Goal: Task Accomplishment & Management: Manage account settings

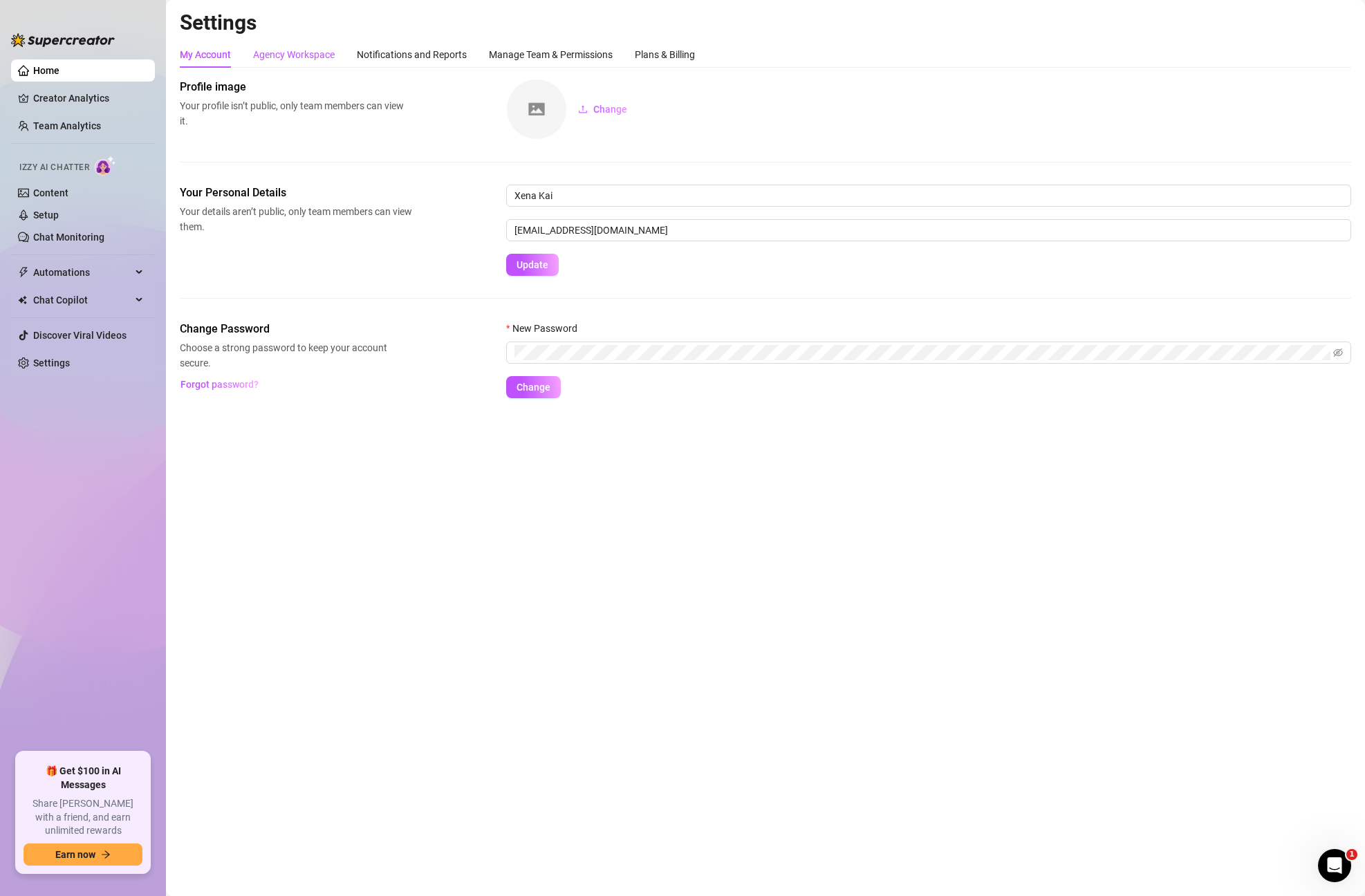
drag, startPoint x: 289, startPoint y: 53, endPoint x: 297, endPoint y: 54, distance: 8.1
click at [288, 53] on div "Agency Workspace" at bounding box center [293, 54] width 82 height 15
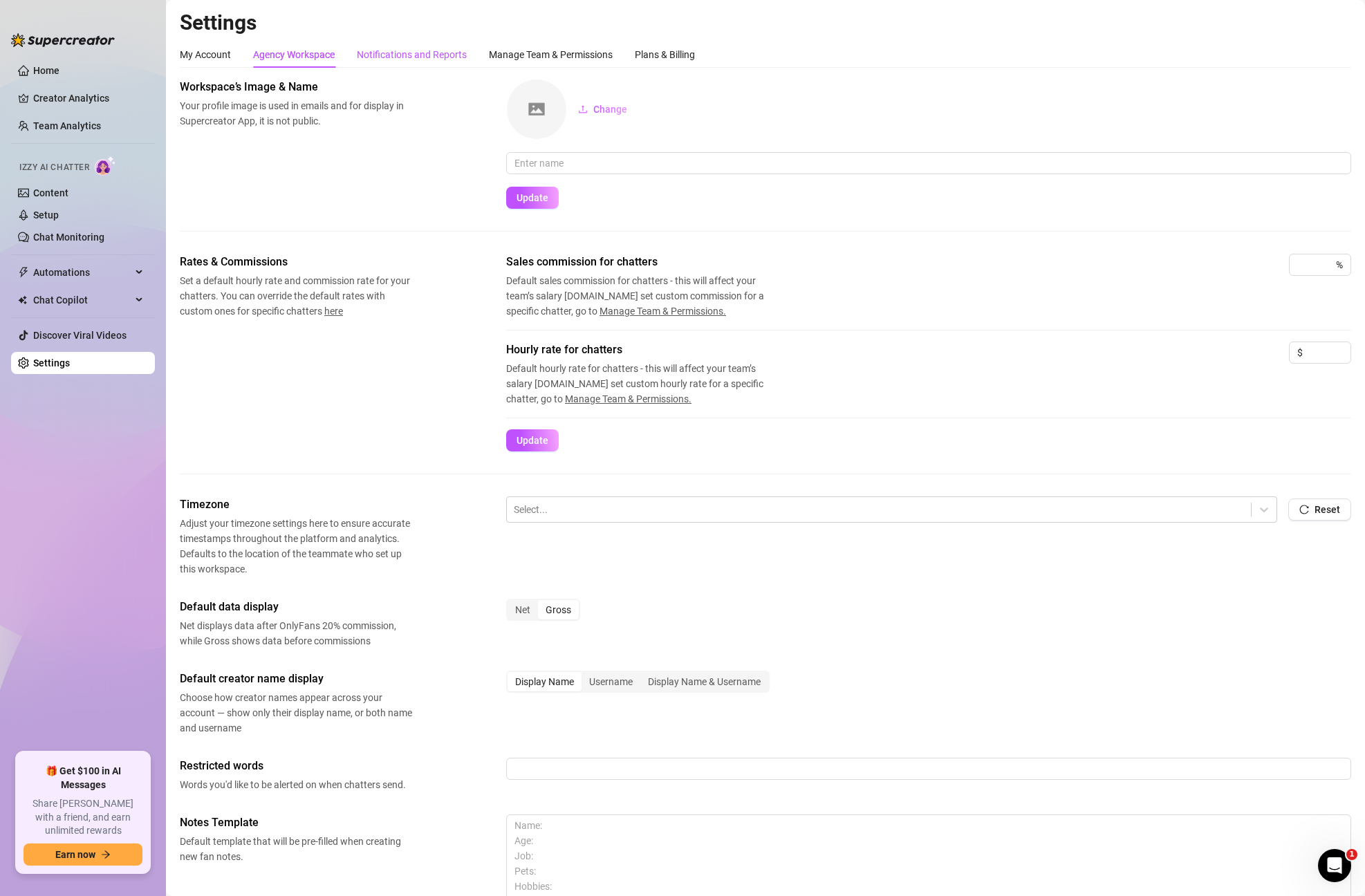
click at [422, 53] on div "Notifications and Reports" at bounding box center [412, 54] width 110 height 15
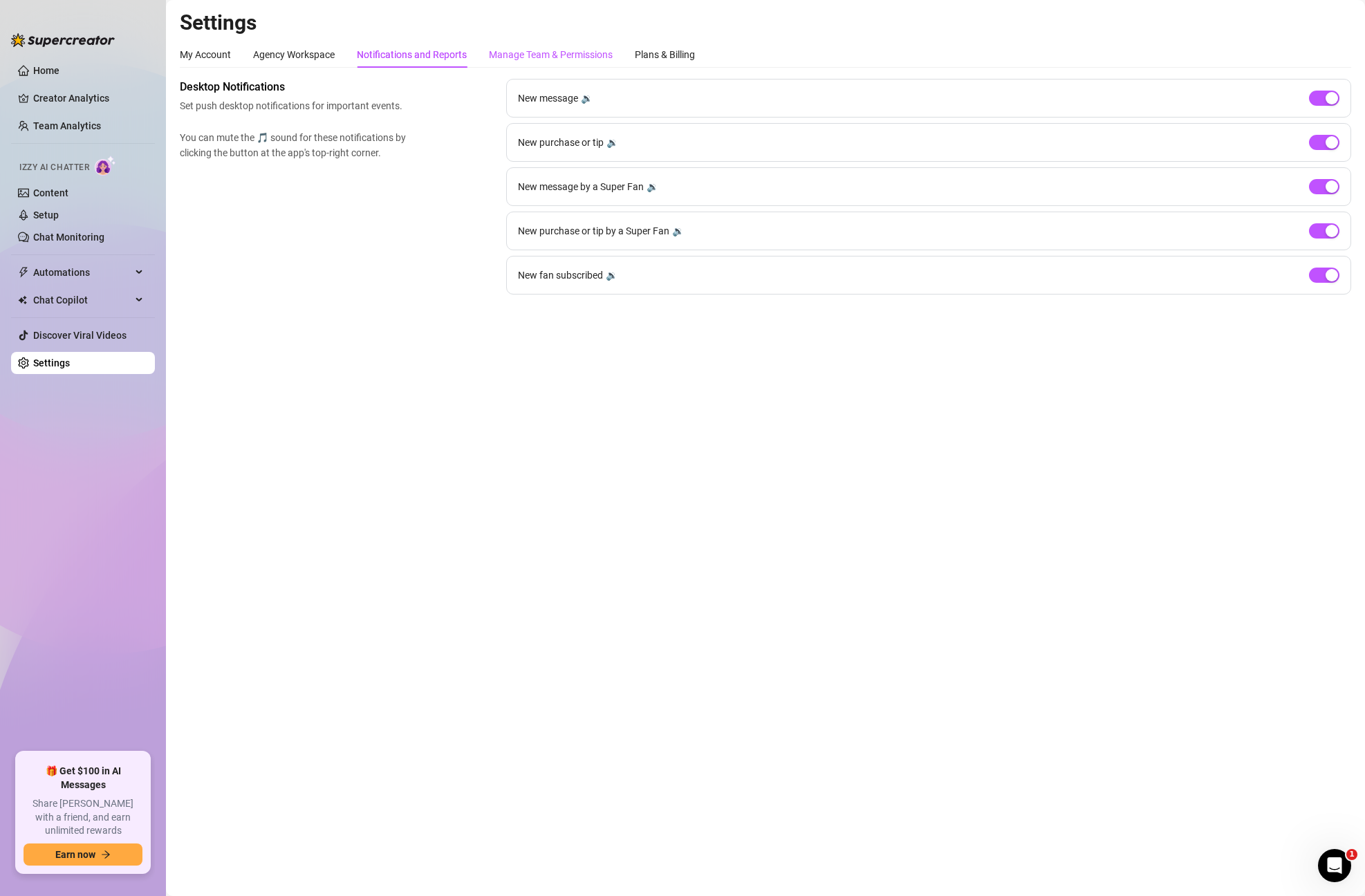
click at [551, 53] on div "Manage Team & Permissions" at bounding box center [551, 54] width 124 height 15
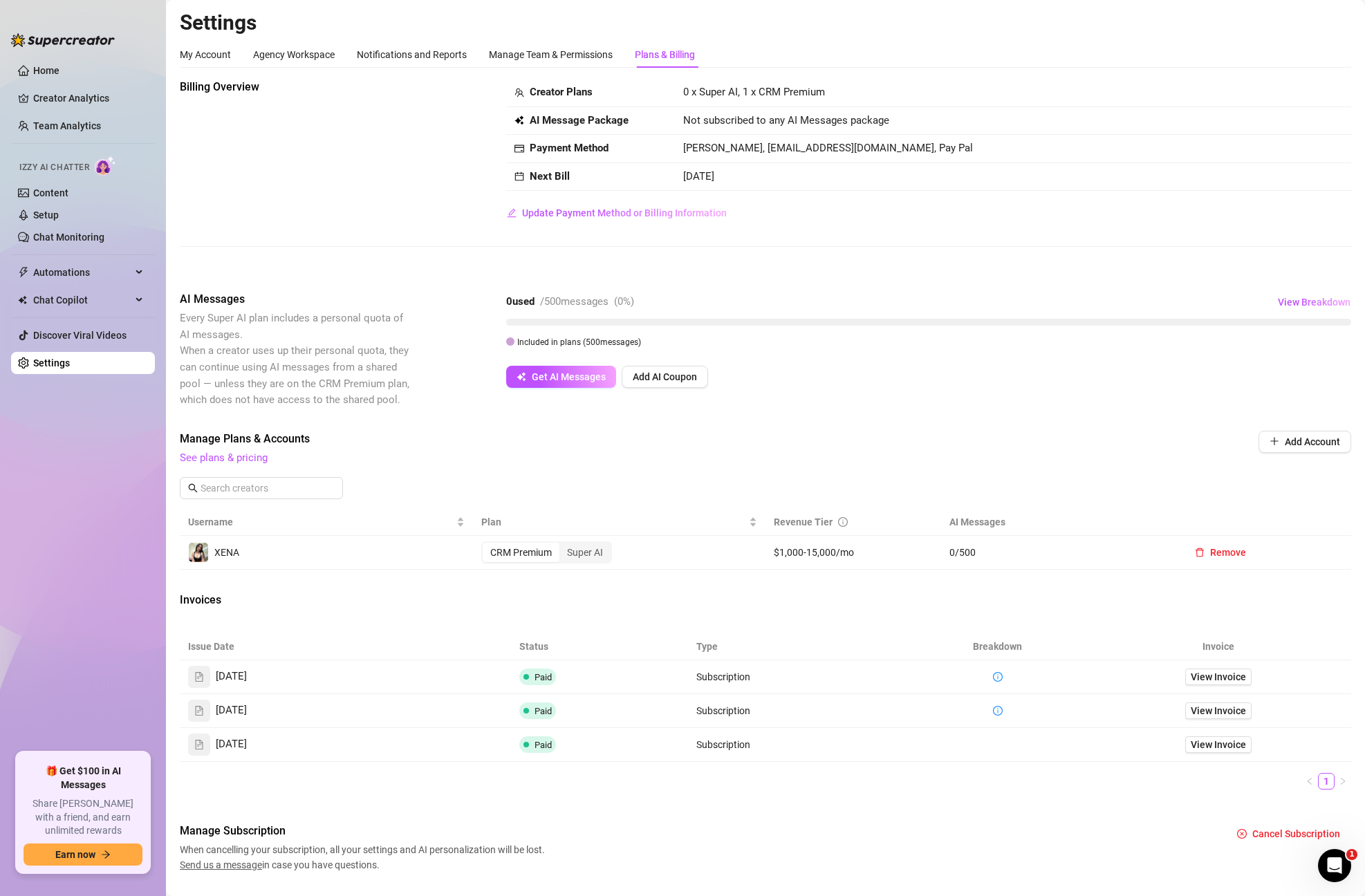
drag, startPoint x: 834, startPoint y: 92, endPoint x: 664, endPoint y: 108, distance: 170.8
click at [664, 108] on tbody "Creator Plans 0 x Super AI, 1 x CRM Premium AI Message Package Not subscribed t…" at bounding box center [929, 134] width 845 height 112
drag, startPoint x: 692, startPoint y: 93, endPoint x: 850, endPoint y: 95, distance: 158.0
click at [850, 95] on td "0 x Super AI, 1 x CRM Premium" at bounding box center [1013, 92] width 676 height 28
click at [707, 458] on span "See plans & pricing" at bounding box center [672, 458] width 985 height 17
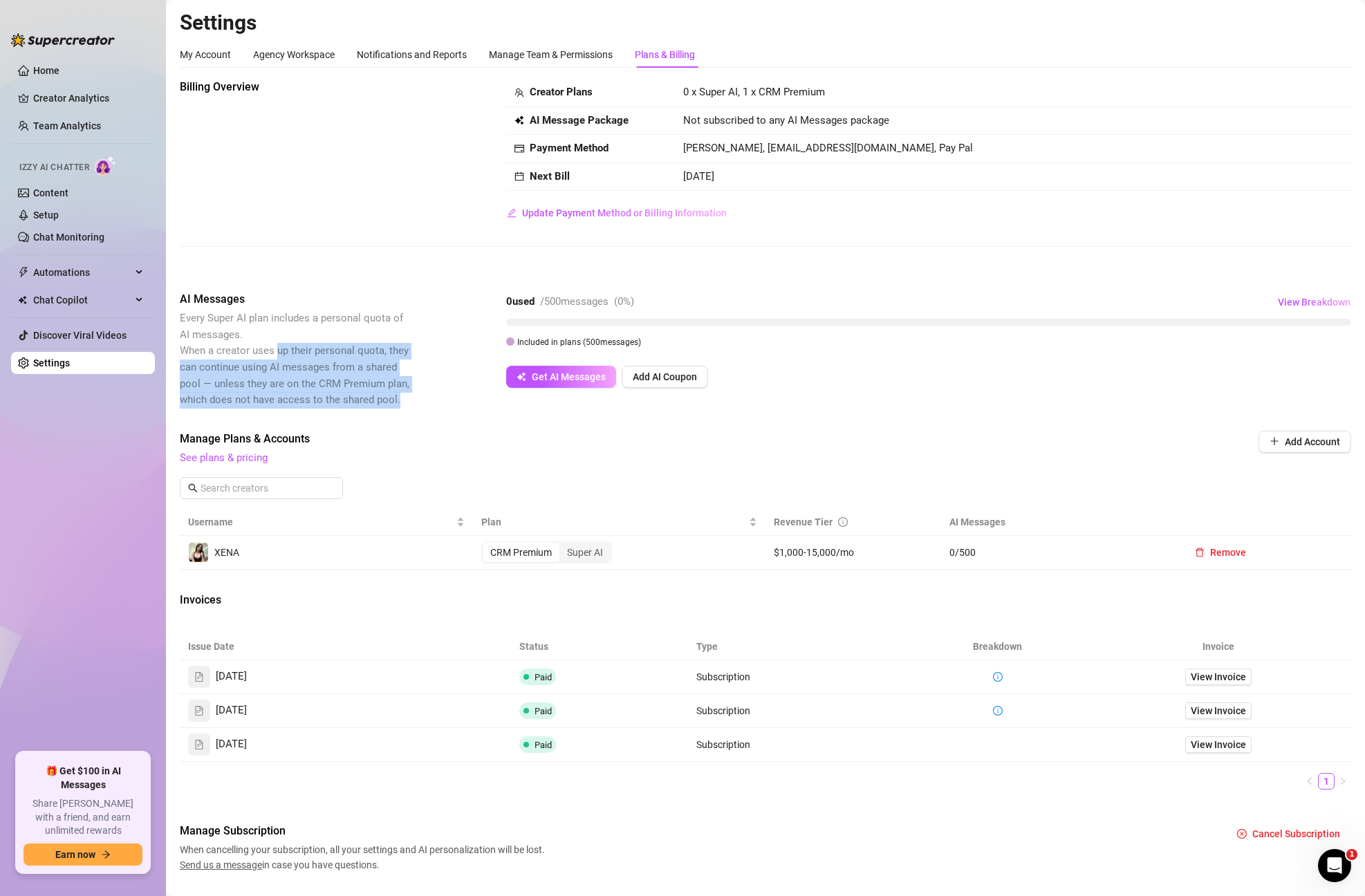
drag, startPoint x: 427, startPoint y: 394, endPoint x: 277, endPoint y: 358, distance: 154.3
click at [277, 358] on div "AI Messages Every Super AI plan includes a personal quota of AI messages. When …" at bounding box center [765, 350] width 1171 height 117
click at [277, 358] on span "Every Super AI plan includes a personal quota of AI messages. When a creator us…" at bounding box center [296, 359] width 233 height 98
click at [593, 548] on div "Super AI" at bounding box center [585, 552] width 51 height 20
click at [563, 545] on input "Super AI" at bounding box center [563, 545] width 0 height 0
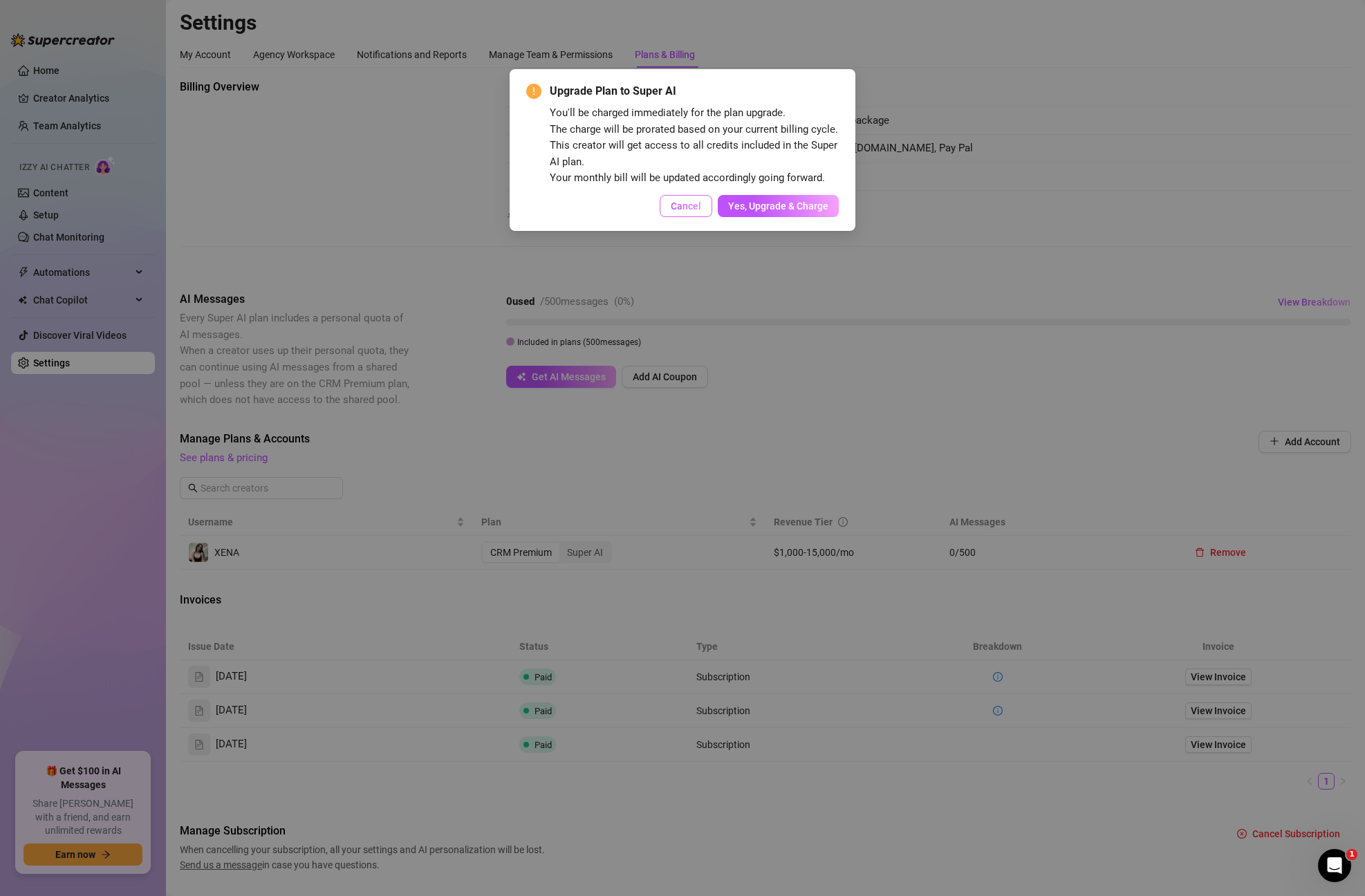
click at [694, 207] on span "Cancel" at bounding box center [686, 206] width 30 height 11
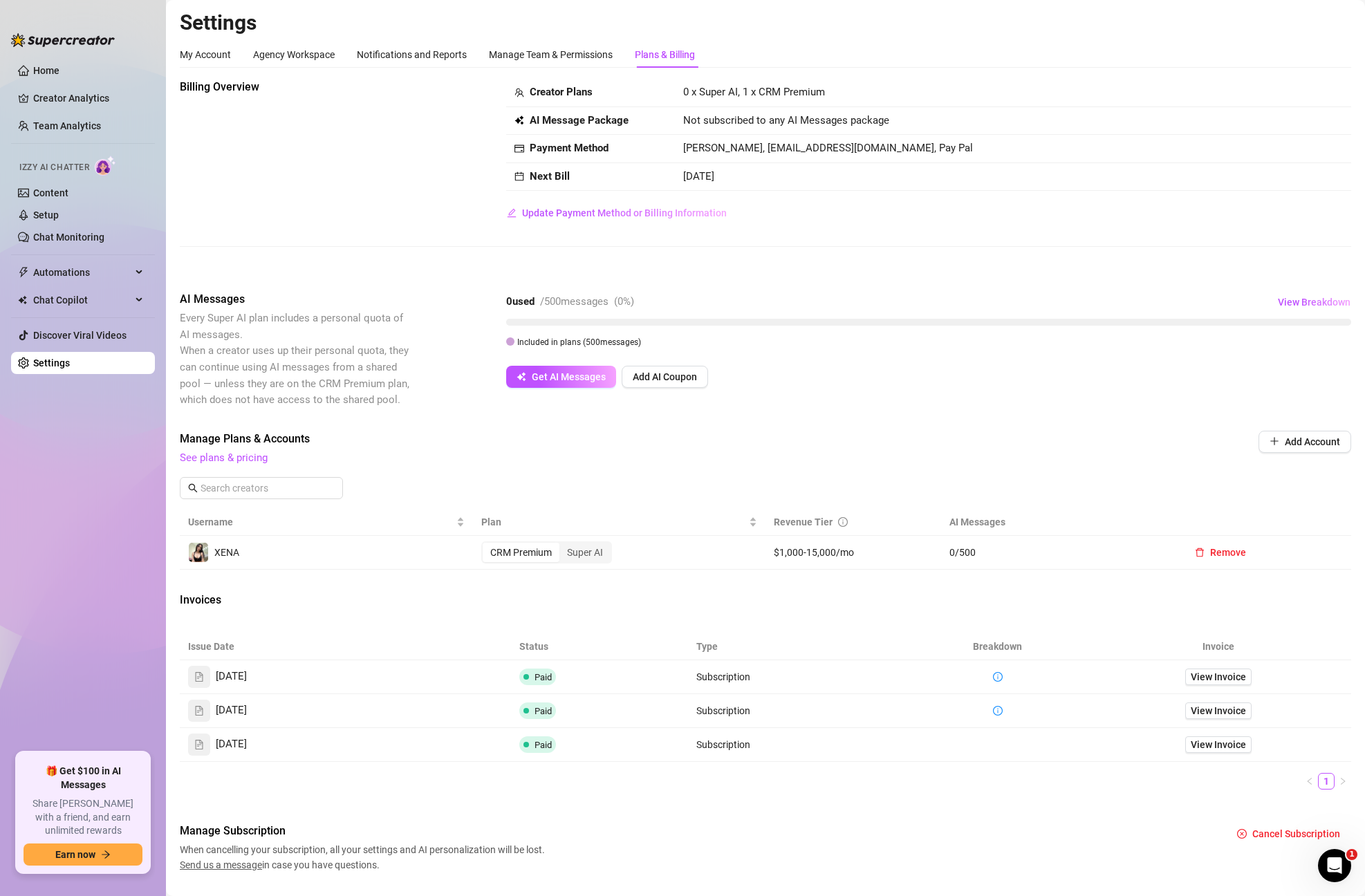
scroll to position [35, 0]
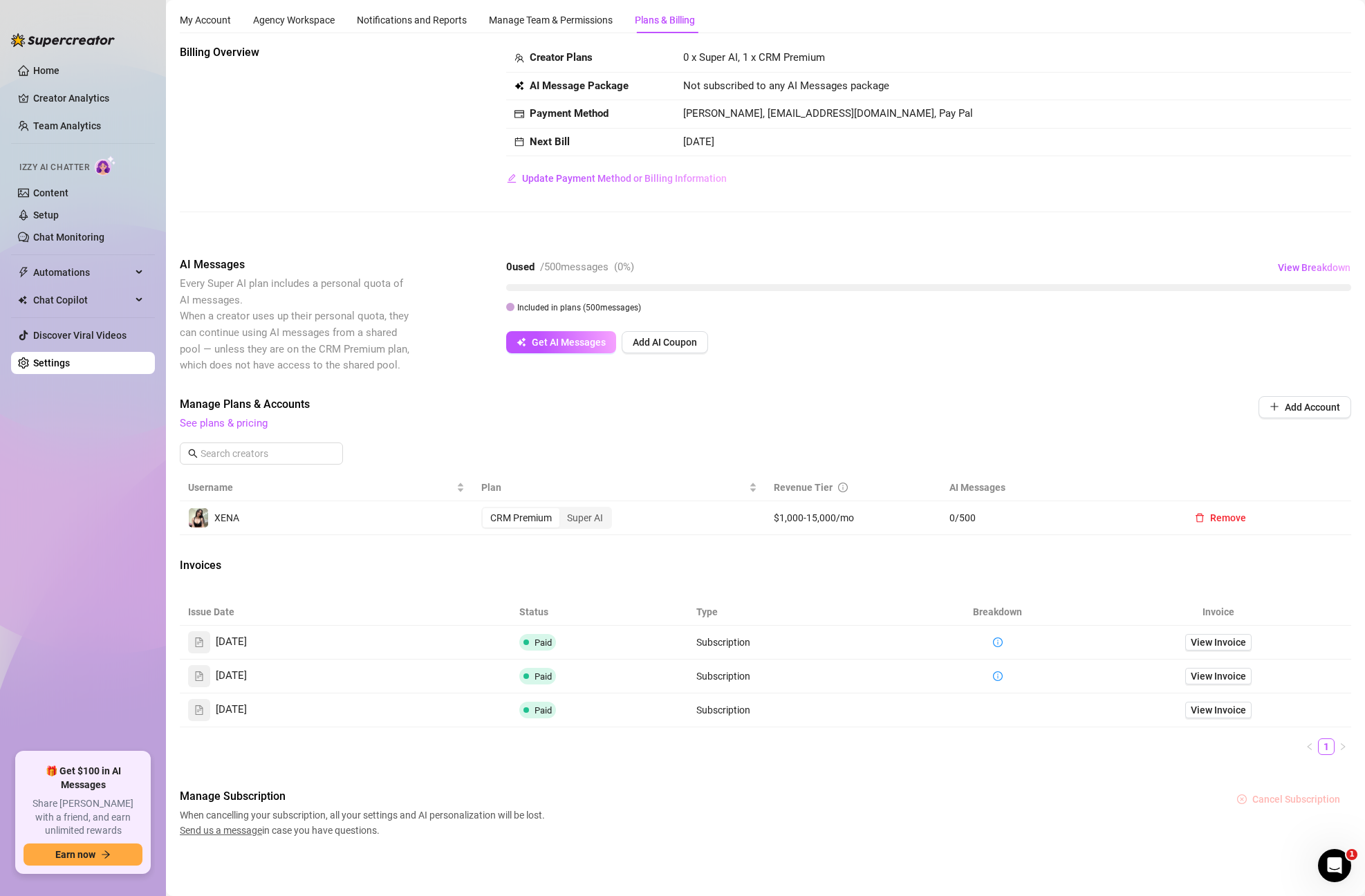
click at [1296, 798] on span "Cancel Subscription" at bounding box center [1296, 799] width 88 height 11
click at [1046, 812] on div "Manage Subscription When cancelling your subscription, all your settings and AI…" at bounding box center [765, 813] width 1171 height 50
click at [641, 587] on div "Billing Overview Creator Plans 0 x Super AI, 1 x CRM Premium AI Message Package…" at bounding box center [765, 441] width 1171 height 794
click at [233, 420] on link "See plans & pricing" at bounding box center [224, 423] width 88 height 12
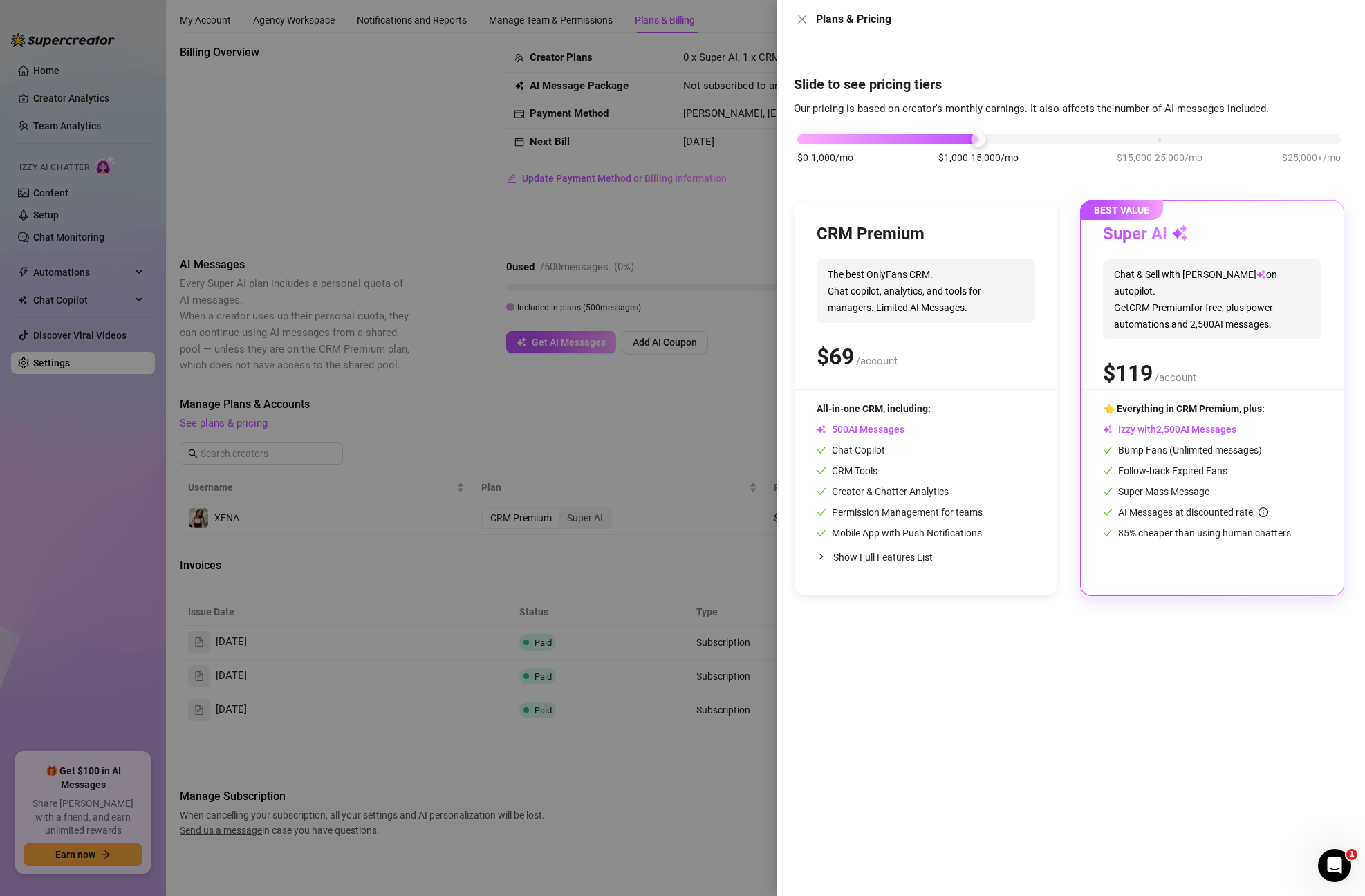
click at [1006, 350] on div "$ /account" at bounding box center [926, 357] width 218 height 35
drag, startPoint x: 991, startPoint y: 533, endPoint x: 847, endPoint y: 520, distance: 144.6
click at [847, 520] on div "All-in-one CRM, including: AI Messages Chat Copilot CRM Tools Creator & Chatter…" at bounding box center [926, 470] width 218 height 139
click at [910, 503] on div "All-in-one CRM, including: AI Messages Chat Copilot CRM Tools Creator & Chatter…" at bounding box center [900, 470] width 166 height 139
drag, startPoint x: 979, startPoint y: 142, endPoint x: 970, endPoint y: 147, distance: 10.3
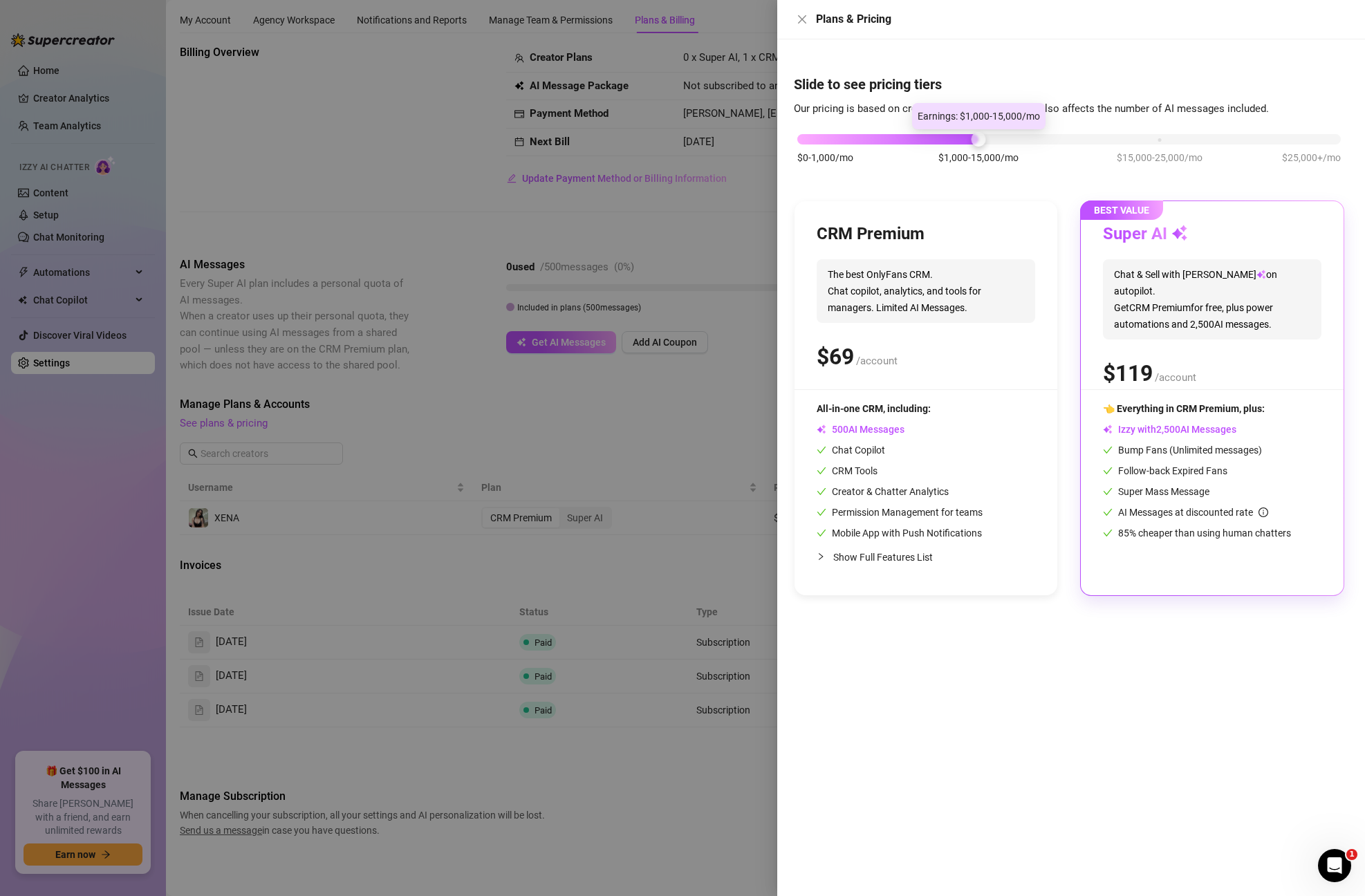
click at [970, 147] on div "$0-1,000/mo $1,000-15,000/mo $15,000-25,000/mo $25,000+/mo" at bounding box center [1069, 156] width 551 height 78
drag, startPoint x: 981, startPoint y: 527, endPoint x: 924, endPoint y: 449, distance: 96.6
click at [924, 449] on div "All-in-one CRM, including: AI Messages Chat Copilot CRM Tools Creator & Chatter…" at bounding box center [900, 470] width 166 height 139
drag, startPoint x: 983, startPoint y: 141, endPoint x: 975, endPoint y: 152, distance: 13.6
click at [975, 139] on div "$0-1,000/mo $1,000-15,000/mo $15,000-25,000/mo $25,000+/mo" at bounding box center [1069, 135] width 543 height 8
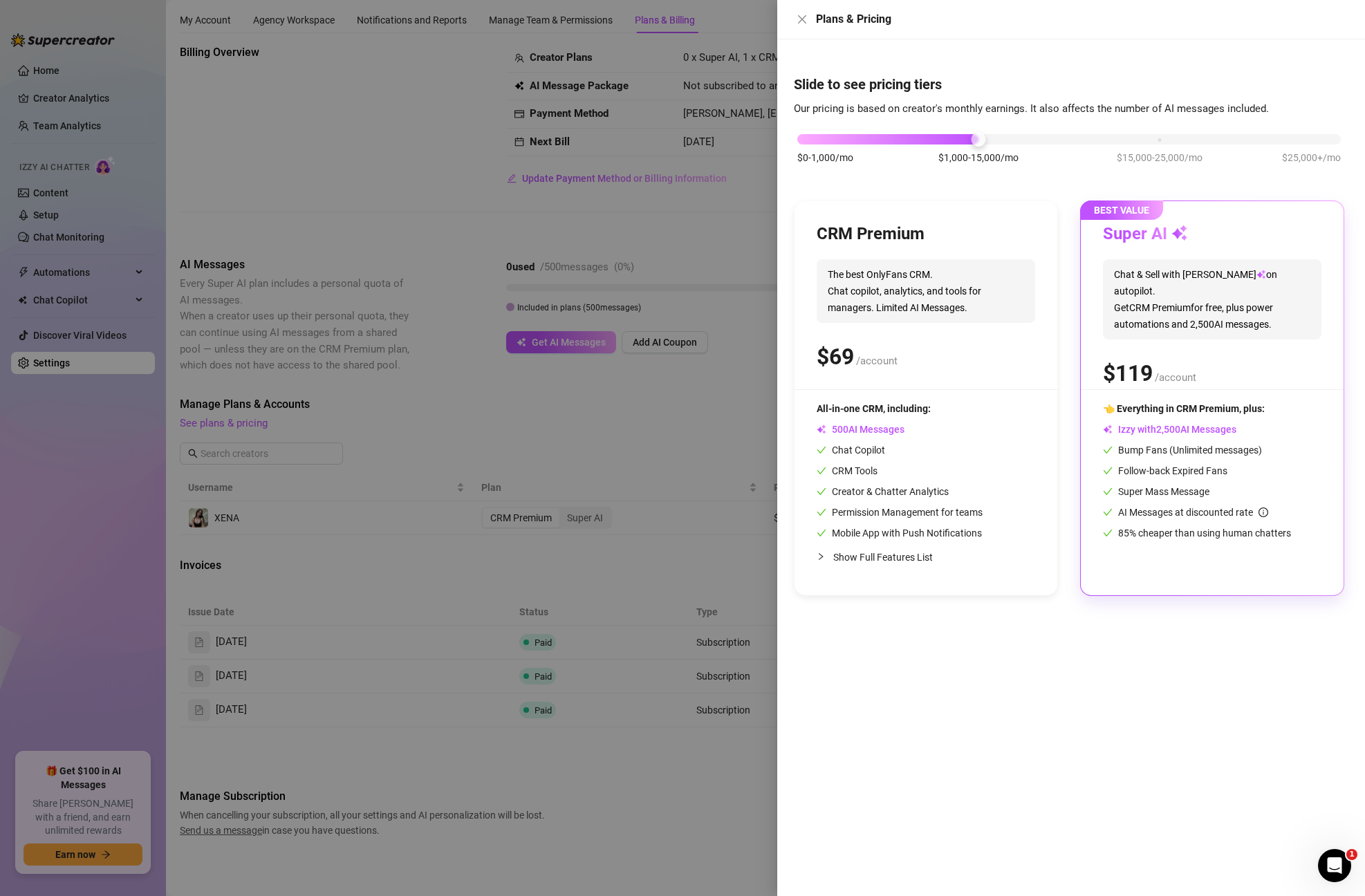
click at [993, 437] on div "All-in-one CRM, including: AI Messages Chat Copilot CRM Tools Creator & Chatter…" at bounding box center [926, 470] width 218 height 139
click at [678, 438] on div at bounding box center [682, 448] width 1365 height 896
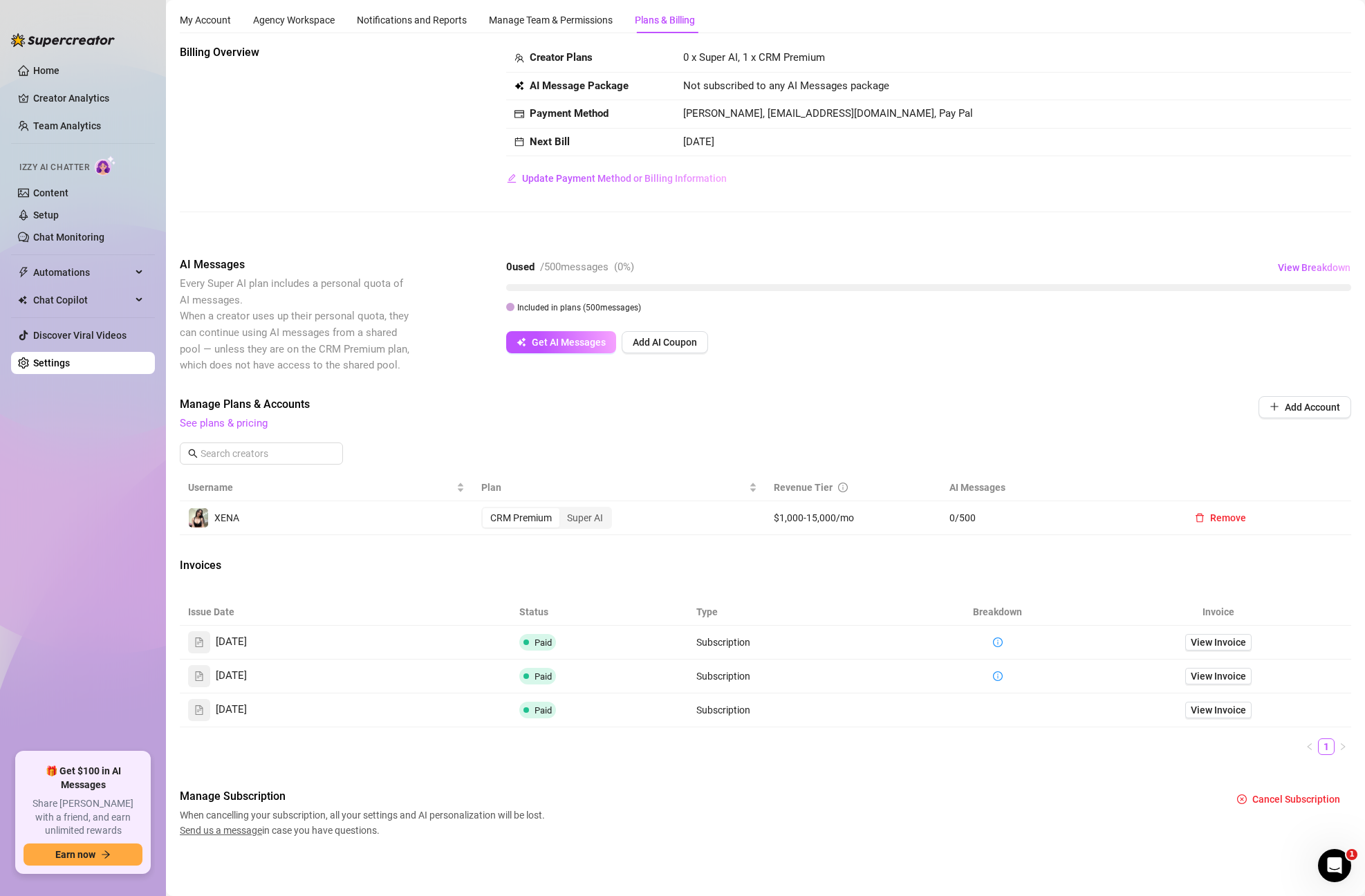
scroll to position [0, 0]
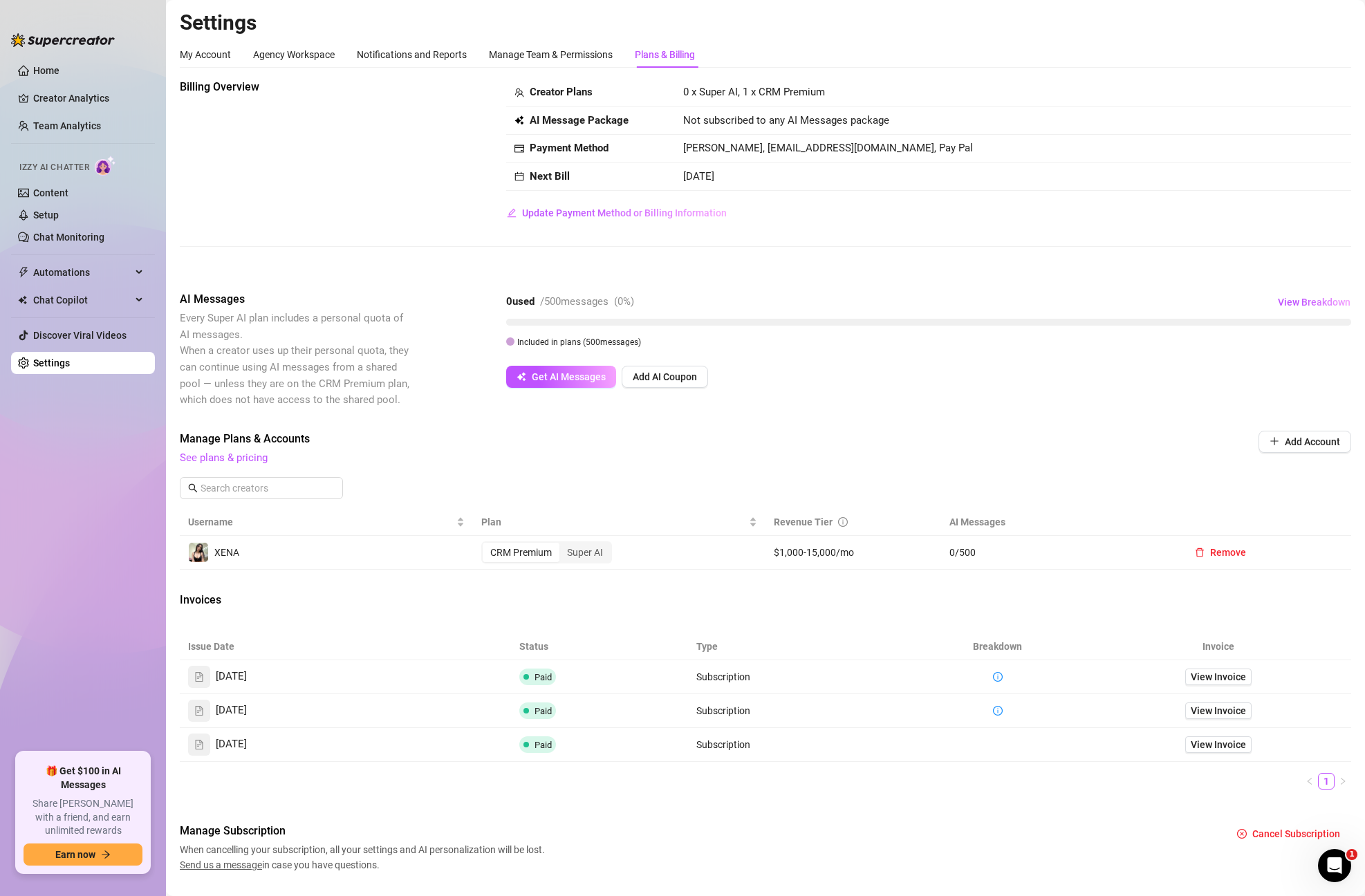
click at [577, 305] on span "/ 500 messages" at bounding box center [574, 301] width 69 height 12
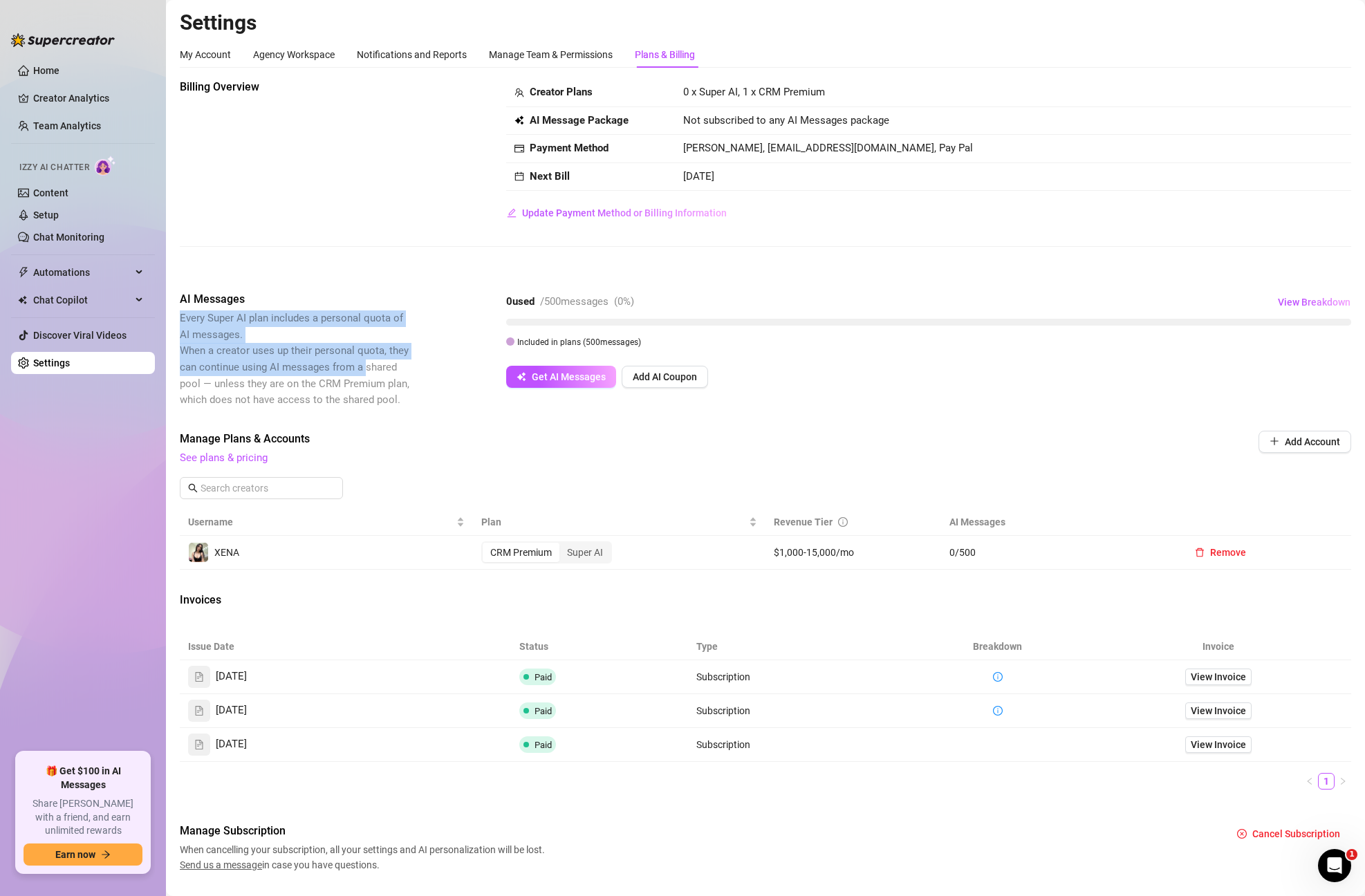
drag, startPoint x: 238, startPoint y: 330, endPoint x: 366, endPoint y: 369, distance: 133.8
click at [366, 369] on span "Every Super AI plan includes a personal quota of AI messages. When a creator us…" at bounding box center [296, 359] width 233 height 98
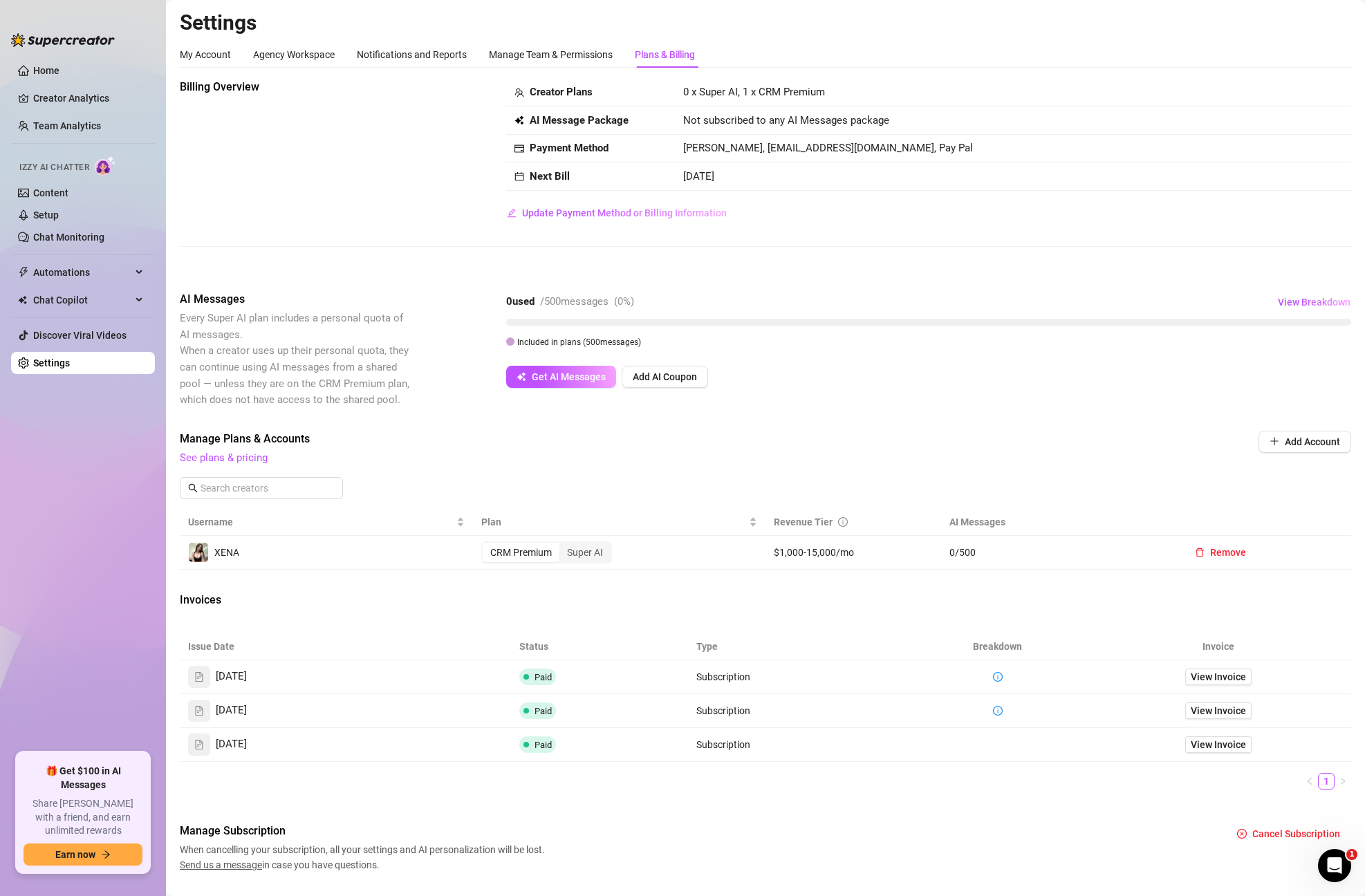
click at [367, 369] on span "Every Super AI plan includes a personal quota of AI messages. When a creator us…" at bounding box center [295, 359] width 230 height 94
click at [575, 374] on span "Get AI Messages" at bounding box center [569, 376] width 74 height 11
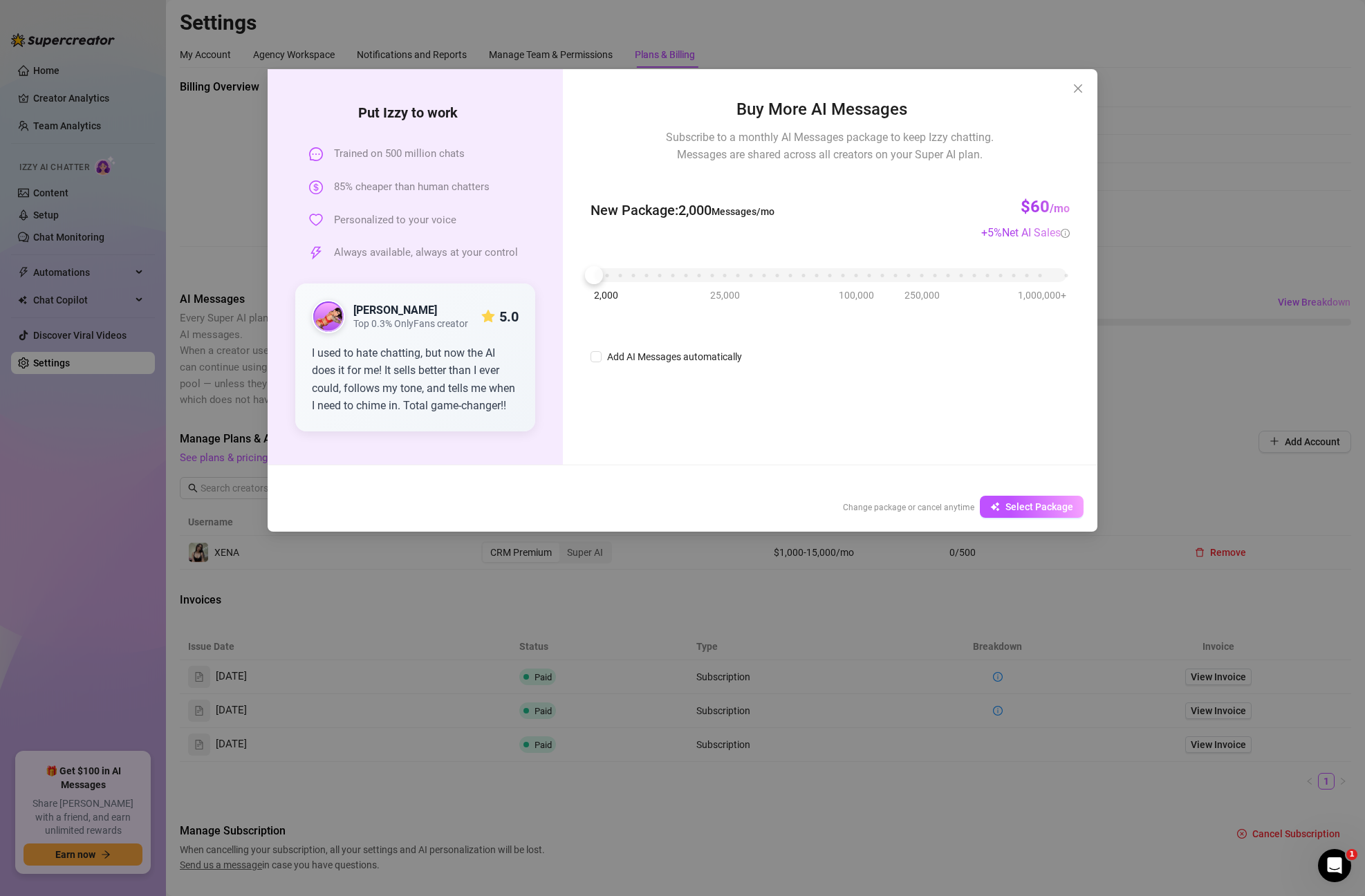
click at [475, 214] on div "Personalized to your voice" at bounding box center [422, 220] width 226 height 17
click at [1075, 81] on button "Close" at bounding box center [1078, 88] width 22 height 22
